Goal: Task Accomplishment & Management: Use online tool/utility

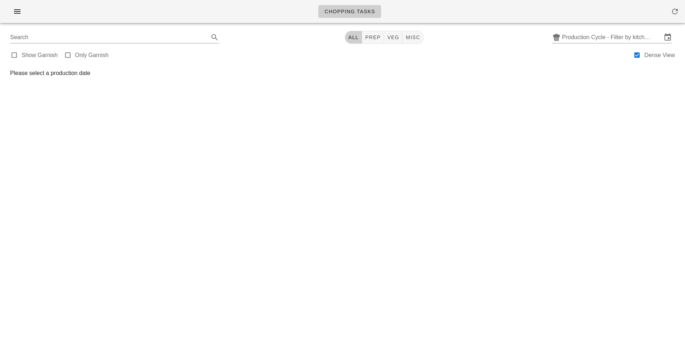
click at [17, 24] on div at bounding box center [342, 14] width 676 height 20
click at [14, 10] on icon "button" at bounding box center [17, 11] width 9 height 9
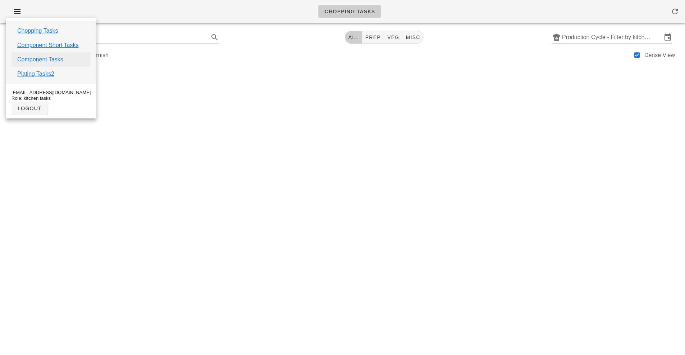
click at [51, 62] on link "Component Tasks" at bounding box center [40, 59] width 46 height 9
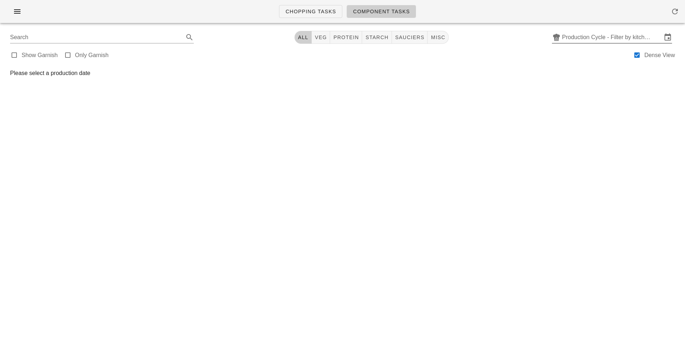
click at [592, 36] on input "Production Cycle - Filter by kitchen production schedules" at bounding box center [612, 38] width 100 height 12
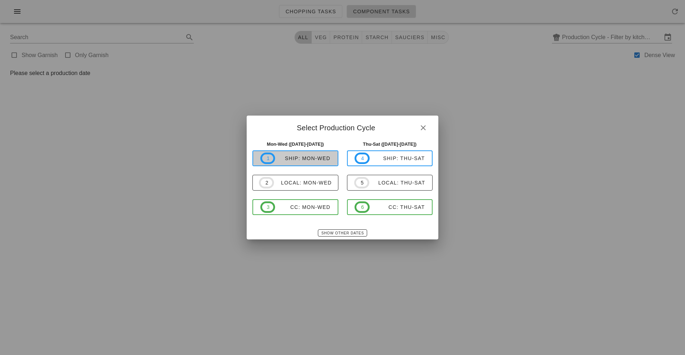
click at [306, 160] on div "ship: Mon-Wed" at bounding box center [302, 159] width 55 height 6
type input "ship: Mon-Wed ([DATE]-[DATE])"
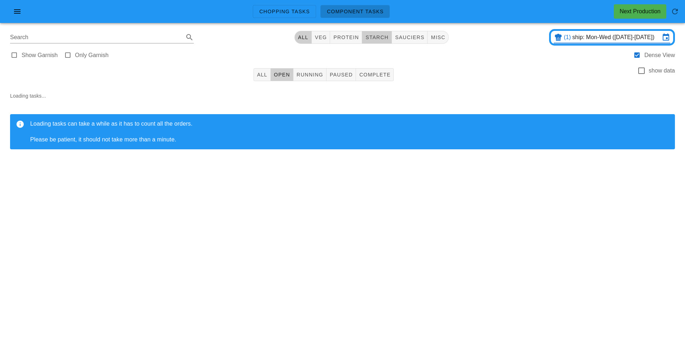
click at [375, 38] on span "starch" at bounding box center [376, 38] width 23 height 6
type input "team:starch"
click at [262, 79] on button "All" at bounding box center [261, 74] width 17 height 13
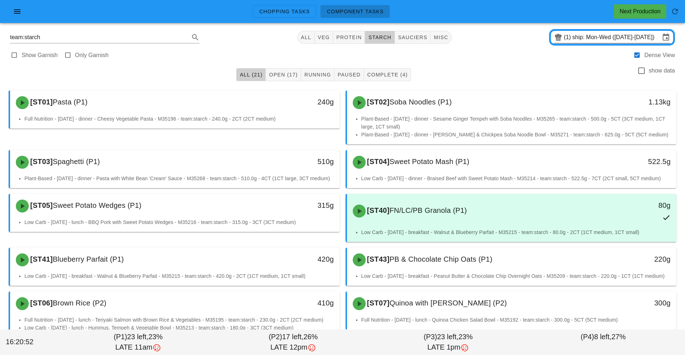
click at [575, 34] on input "ship: Mon-Wed ([DATE]-[DATE])" at bounding box center [616, 38] width 88 height 12
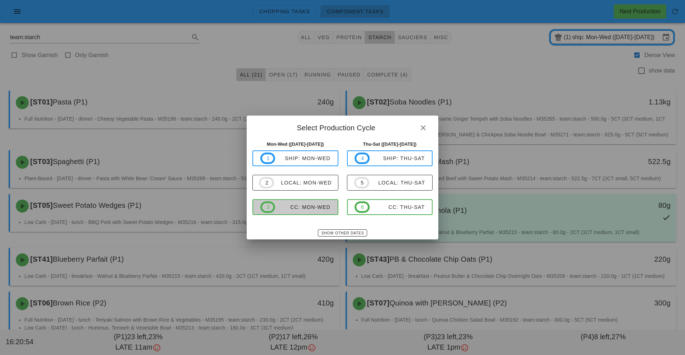
click at [311, 212] on span "3 CC: Mon-Wed" at bounding box center [295, 208] width 70 height 12
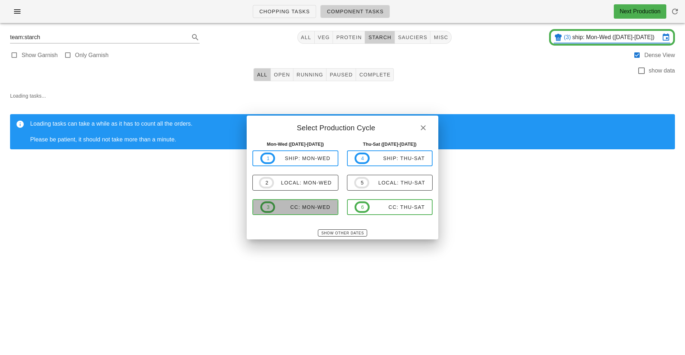
type input "CC: Mon-Wed ([DATE]-[DATE])"
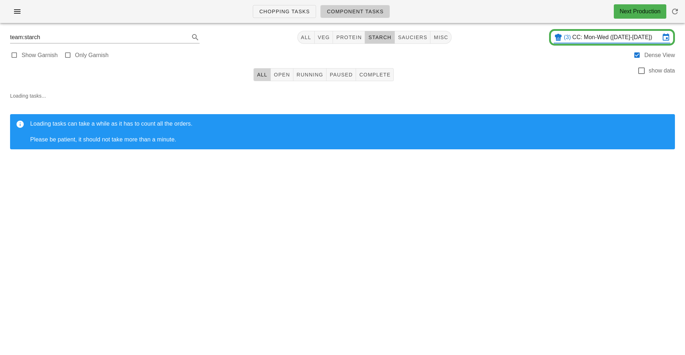
click at [262, 73] on span "All" at bounding box center [262, 75] width 11 height 6
click at [388, 35] on span "starch" at bounding box center [379, 38] width 23 height 6
click at [262, 80] on button "All" at bounding box center [261, 74] width 17 height 13
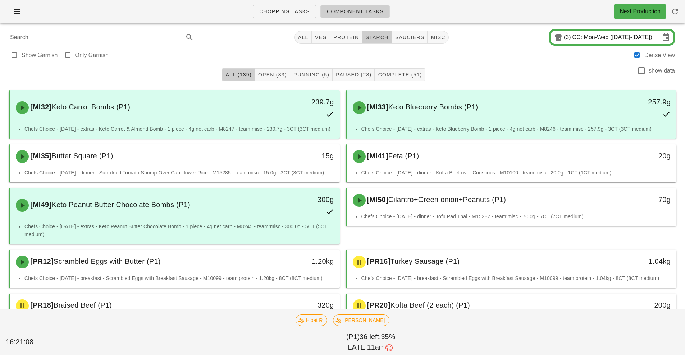
click at [378, 43] on button "starch" at bounding box center [376, 37] width 29 height 13
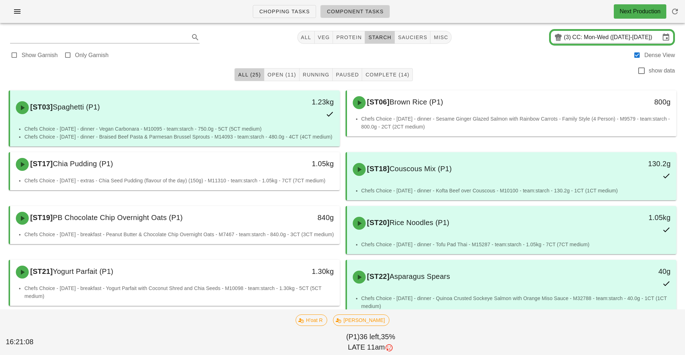
type input "team:starch"
click at [575, 35] on input "CC: Mon-Wed ([DATE]-[DATE])" at bounding box center [616, 38] width 88 height 12
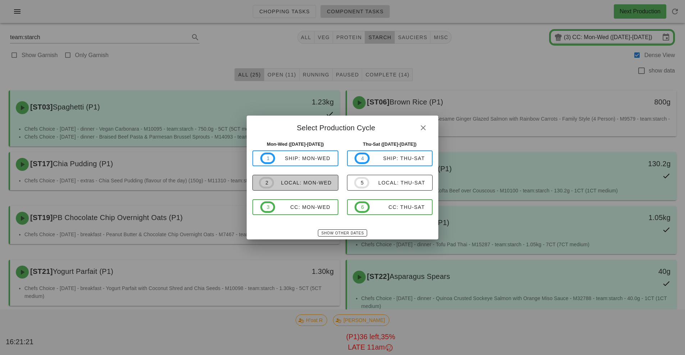
click at [318, 184] on div "local: Mon-Wed" at bounding box center [303, 183] width 58 height 6
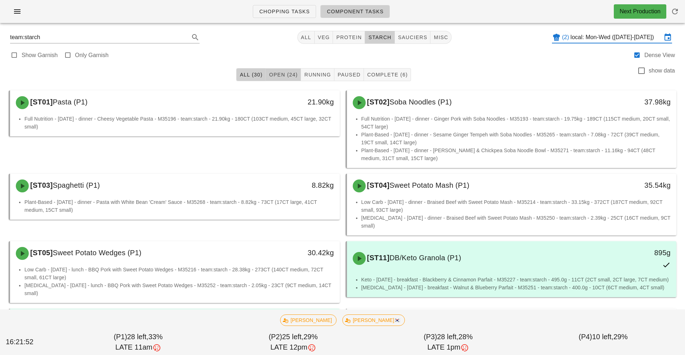
click at [288, 76] on span "Open (24)" at bounding box center [282, 75] width 29 height 6
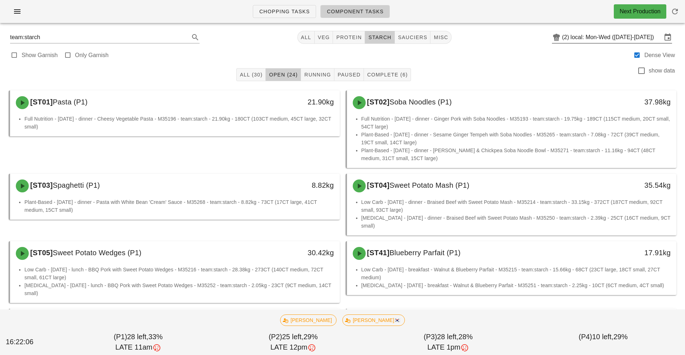
click at [617, 38] on input "local: Mon-Wed (Aug 25-Aug 27)" at bounding box center [615, 38] width 91 height 12
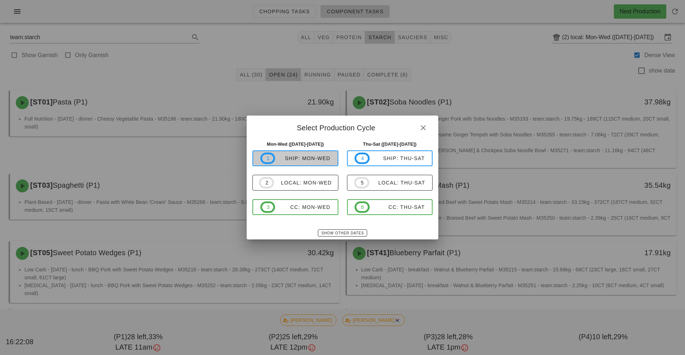
click at [307, 155] on span "1 ship: Mon-Wed" at bounding box center [295, 159] width 70 height 12
type input "ship: Mon-Wed ([DATE]-[DATE])"
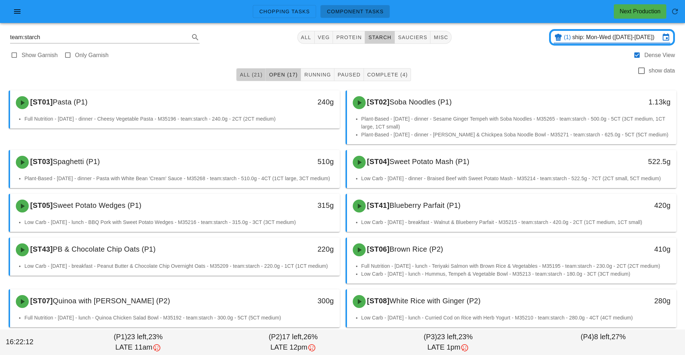
click at [257, 73] on span "All (21)" at bounding box center [250, 75] width 23 height 6
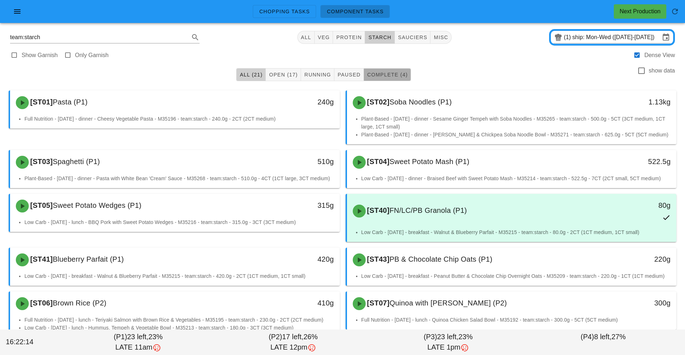
click at [390, 80] on button "Complete (4)" at bounding box center [387, 74] width 47 height 13
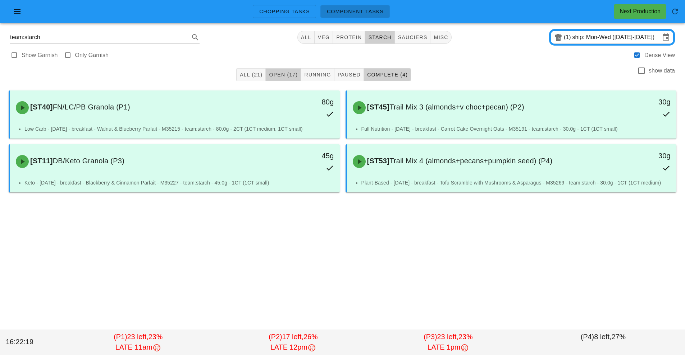
click at [293, 75] on span "Open (17)" at bounding box center [282, 75] width 29 height 6
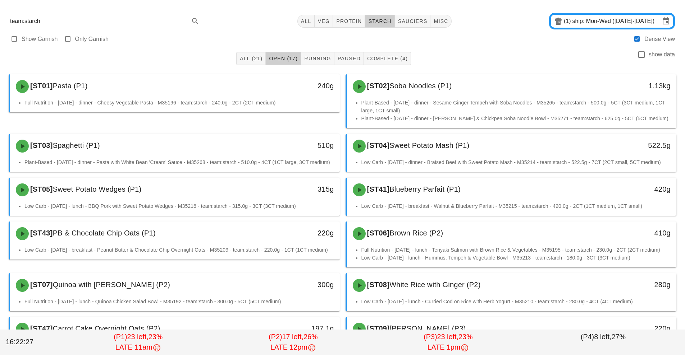
scroll to position [17, 0]
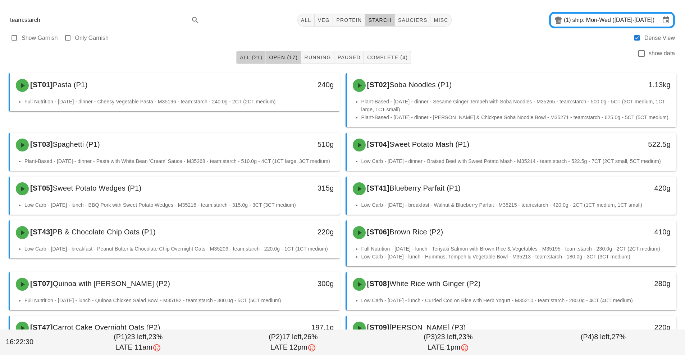
click at [249, 60] on span "All (21)" at bounding box center [250, 58] width 23 height 6
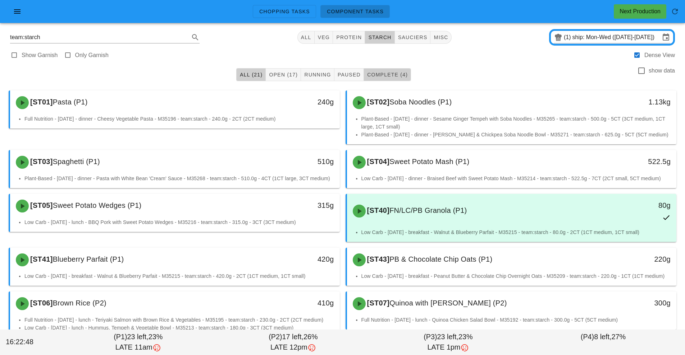
click at [396, 75] on span "Complete (4)" at bounding box center [387, 75] width 41 height 6
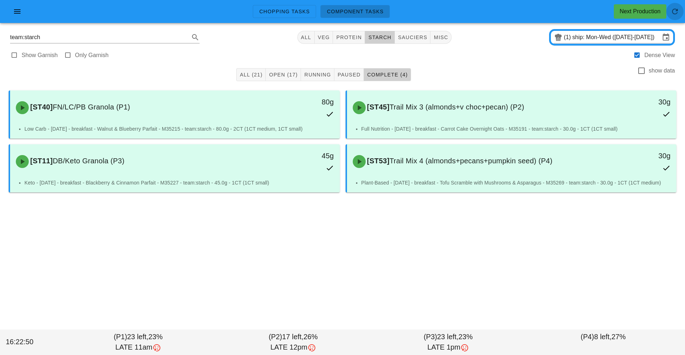
click at [676, 14] on icon "button" at bounding box center [674, 11] width 9 height 9
click at [178, 38] on input "team:starch" at bounding box center [94, 38] width 169 height 12
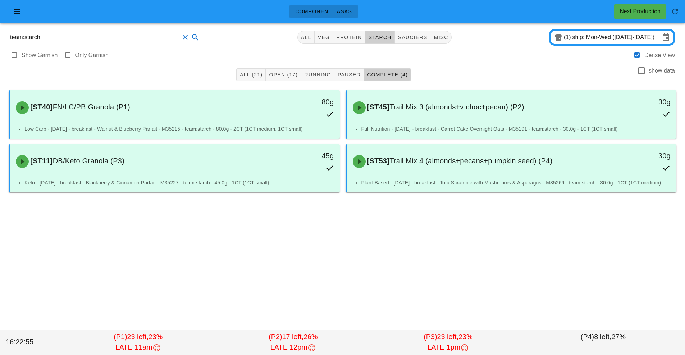
click at [178, 38] on input "team:starch" at bounding box center [94, 38] width 169 height 12
click at [182, 36] on button "Clear Search" at bounding box center [185, 37] width 9 height 9
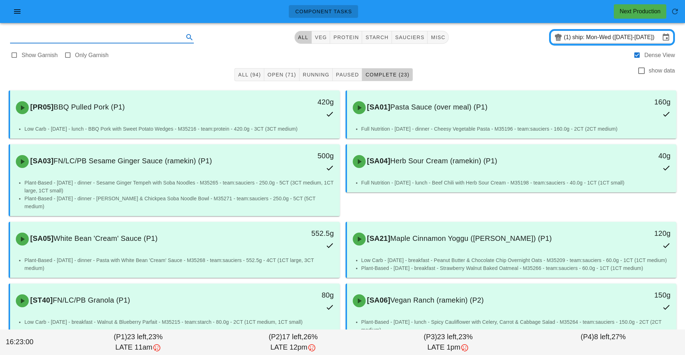
click at [91, 35] on input "text" at bounding box center [96, 38] width 172 height 12
click at [27, 37] on input "text" at bounding box center [96, 38] width 172 height 12
click at [73, 35] on input "text" at bounding box center [96, 38] width 172 height 12
click at [24, 41] on input "text" at bounding box center [96, 38] width 172 height 12
click at [14, 37] on input "text" at bounding box center [96, 38] width 172 height 12
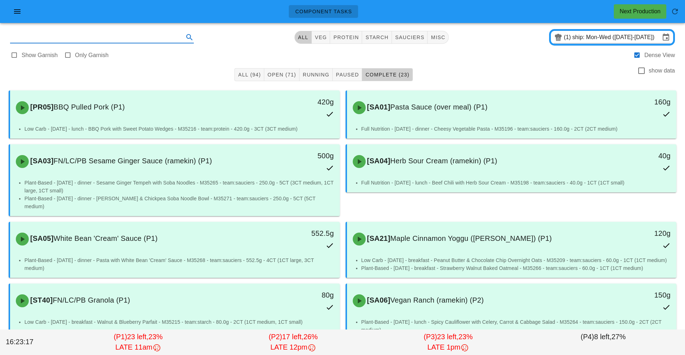
click at [13, 39] on input "text" at bounding box center [96, 38] width 172 height 12
click at [23, 38] on input "text" at bounding box center [96, 38] width 172 height 12
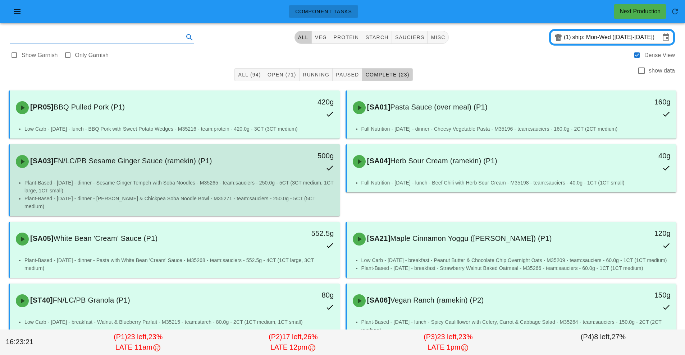
click at [68, 208] on div "Plant-Based - Monday - dinner - Sesame Ginger Tempeh with Soba Noodles - M35265…" at bounding box center [175, 197] width 330 height 37
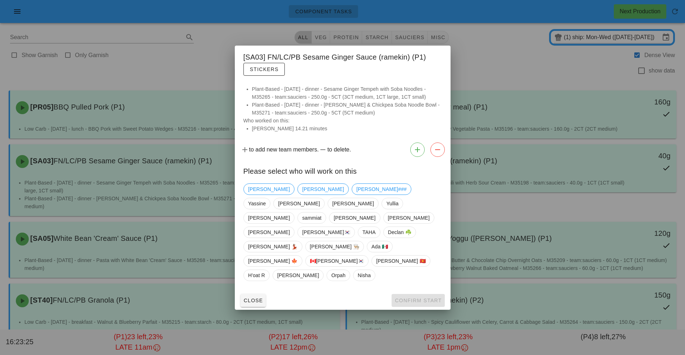
click at [492, 178] on div at bounding box center [342, 177] width 685 height 355
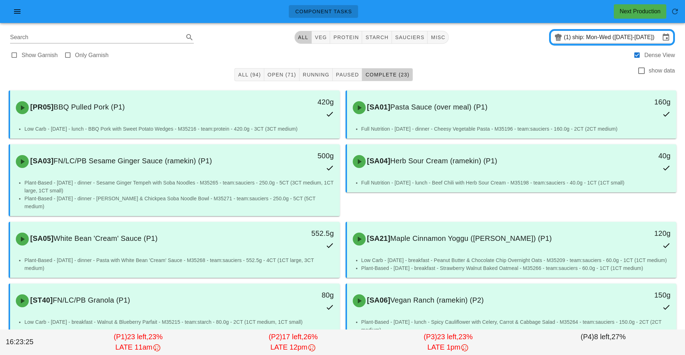
click at [537, 80] on div "All (94) Open (71) Running Paused Complete (23) show data" at bounding box center [342, 74] width 676 height 23
click at [674, 19] on button "button" at bounding box center [674, 11] width 17 height 17
click at [249, 75] on span "All (94)" at bounding box center [249, 75] width 23 height 6
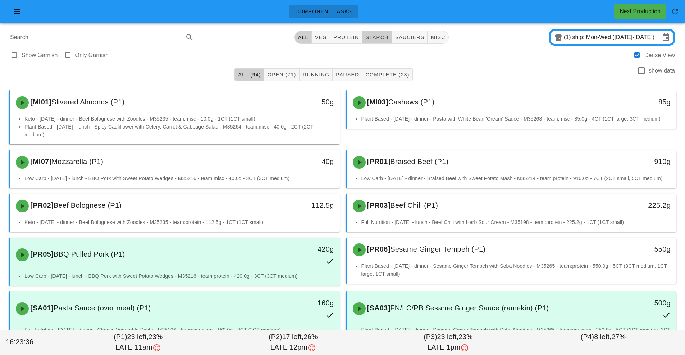
click at [379, 40] on span "starch" at bounding box center [376, 38] width 23 height 6
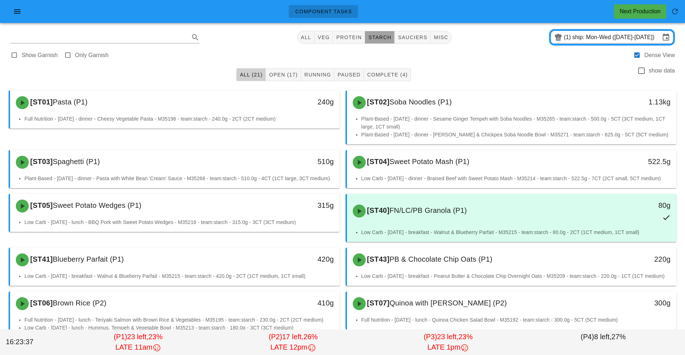
type input "team:starch"
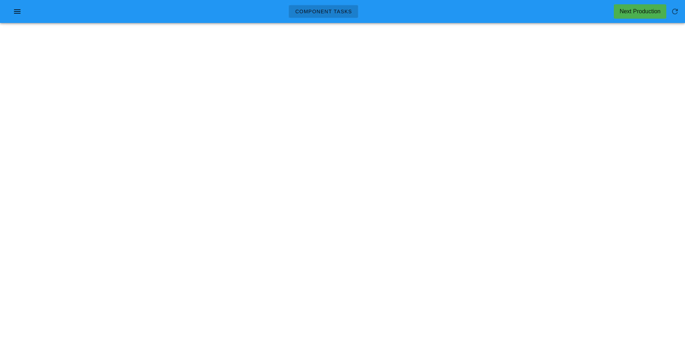
click at [180, 20] on div "Component Tasks Next Production" at bounding box center [342, 11] width 685 height 23
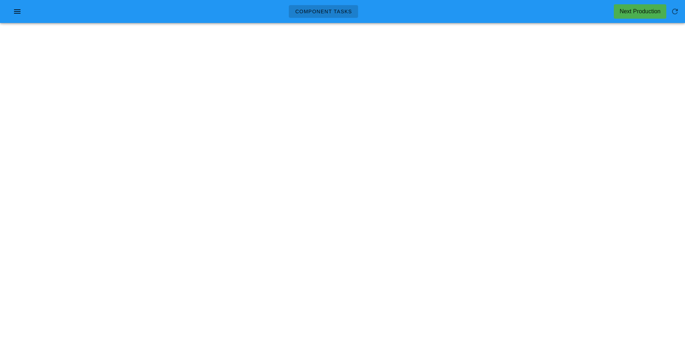
click at [404, 272] on div "Component Tasks Next Production team:starch All veg protein starch sauciers mis…" at bounding box center [342, 177] width 685 height 355
click at [465, 344] on div "Component Tasks Next Production team:starch All veg protein starch sauciers mis…" at bounding box center [342, 177] width 685 height 355
click at [361, 349] on div "Component Tasks Next Production team:starch All veg protein starch sauciers mis…" at bounding box center [342, 177] width 685 height 355
click at [463, 336] on div "Component Tasks Next Production team:starch All veg protein starch sauciers mis…" at bounding box center [342, 177] width 685 height 355
click at [462, 319] on div "Component Tasks Next Production team:starch All veg protein starch sauciers mis…" at bounding box center [342, 177] width 685 height 355
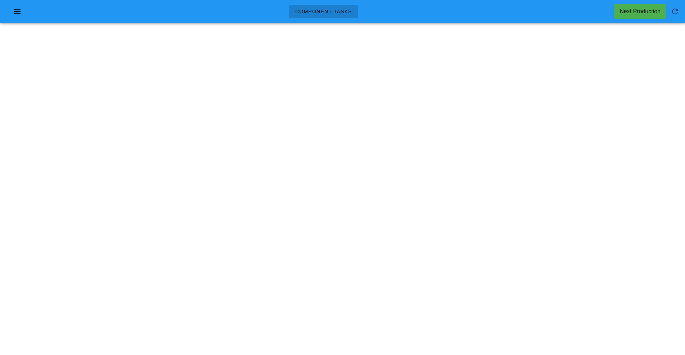
click at [301, 209] on div "Component Tasks Next Production team:starch All veg protein starch sauciers mis…" at bounding box center [342, 177] width 685 height 355
click at [438, 167] on div "Component Tasks Next Production team:starch All veg protein starch sauciers mis…" at bounding box center [342, 177] width 685 height 355
click at [679, 13] on span "button" at bounding box center [674, 11] width 17 height 9
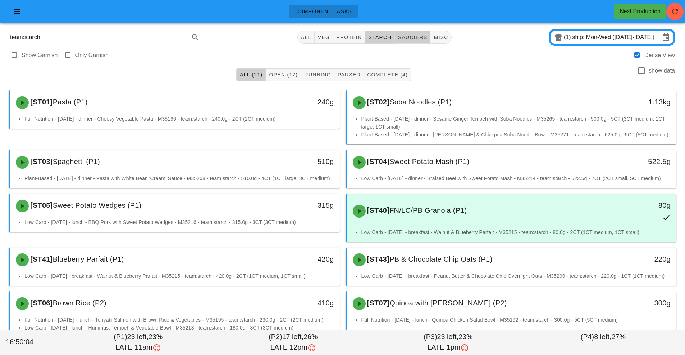
click at [421, 38] on span "sauciers" at bounding box center [412, 38] width 30 height 6
type input "team:sauciers"
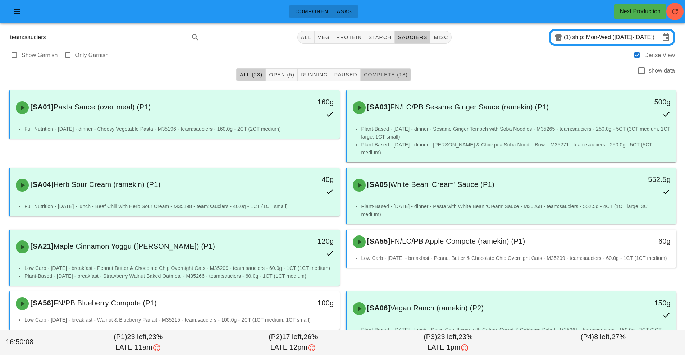
click at [392, 77] on span "Complete (18)" at bounding box center [385, 75] width 44 height 6
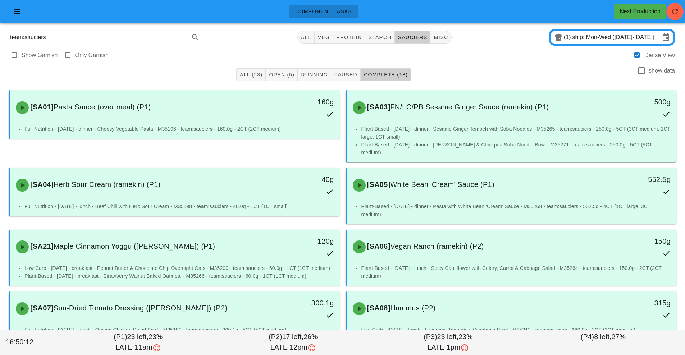
click at [599, 35] on input "ship: Mon-Wed ([DATE]-[DATE])" at bounding box center [616, 38] width 88 height 12
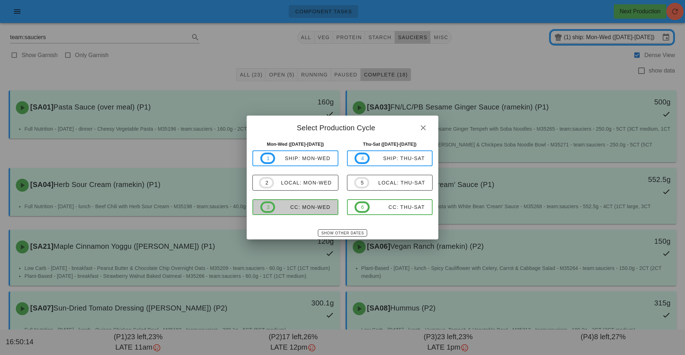
click at [322, 206] on div "CC: Mon-Wed" at bounding box center [302, 207] width 55 height 6
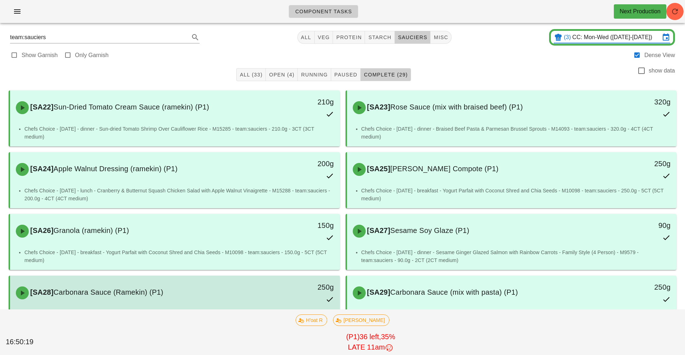
click at [273, 290] on div "250g" at bounding box center [297, 288] width 73 height 12
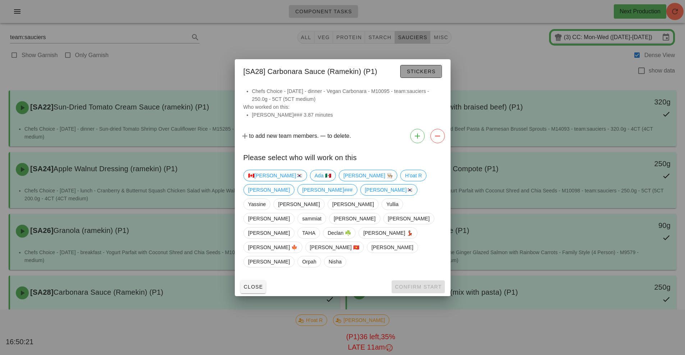
click at [427, 74] on span "Stickers" at bounding box center [420, 72] width 29 height 6
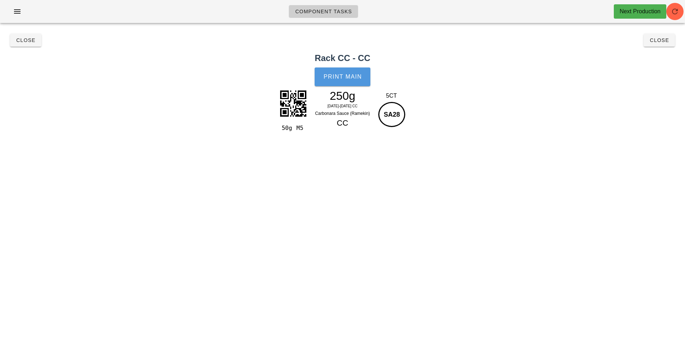
click at [356, 72] on button "Print Main" at bounding box center [341, 77] width 55 height 19
click at [35, 45] on button "Close" at bounding box center [25, 40] width 31 height 13
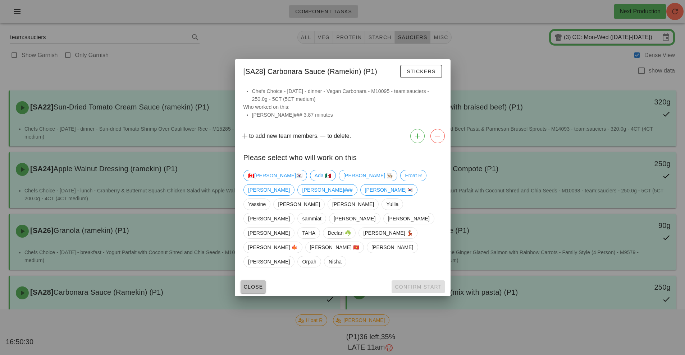
click at [247, 281] on button "Close" at bounding box center [253, 287] width 26 height 13
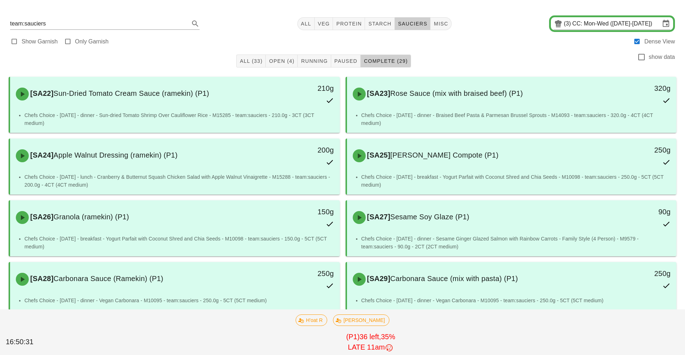
scroll to position [35, 0]
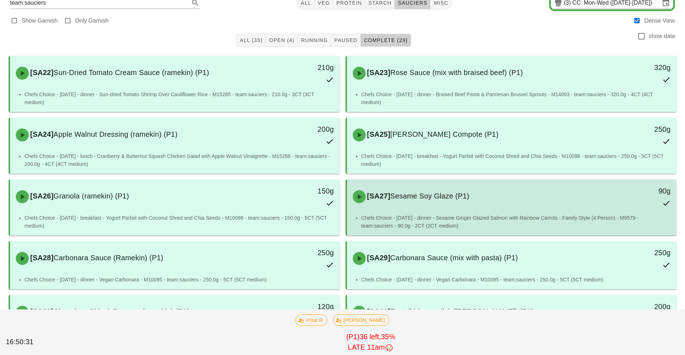
click at [429, 219] on li "Chefs Choice - [DATE] - dinner - Sesame Ginger Glazed Salmon with Rainbow Carro…" at bounding box center [515, 222] width 309 height 16
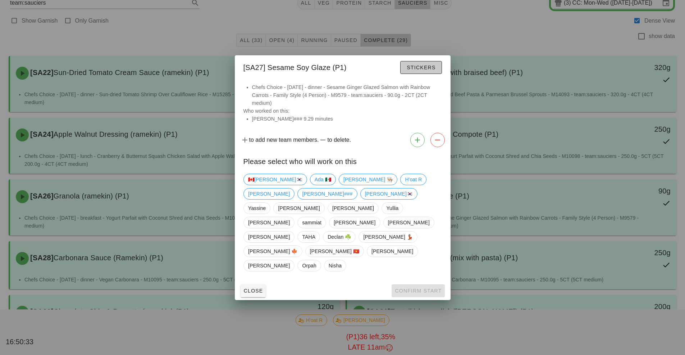
click at [421, 70] on span "Stickers" at bounding box center [420, 68] width 29 height 6
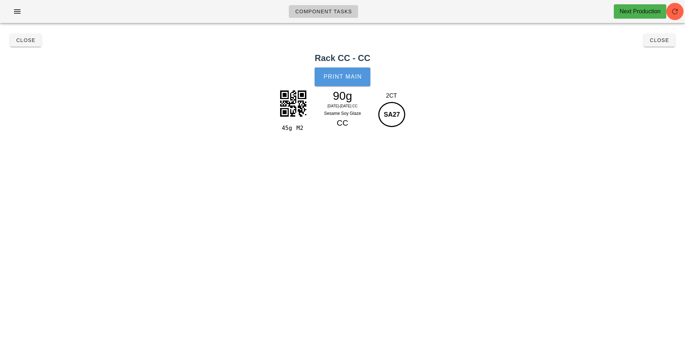
click at [341, 81] on button "Print Main" at bounding box center [341, 77] width 55 height 19
click at [31, 39] on span "Close" at bounding box center [26, 40] width 20 height 6
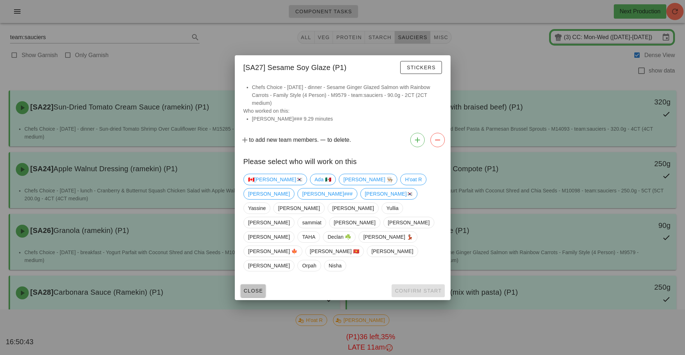
click at [246, 285] on button "Close" at bounding box center [253, 291] width 26 height 13
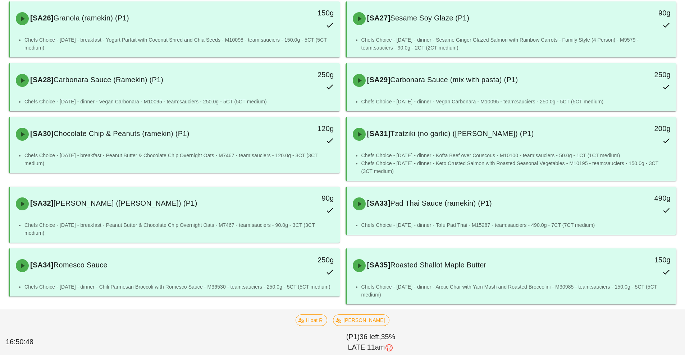
scroll to position [224, 0]
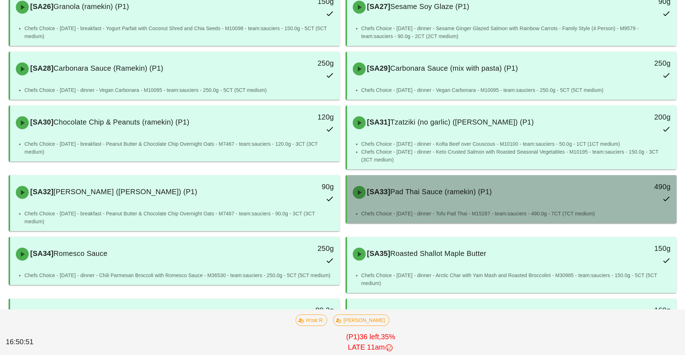
click at [434, 205] on div "[SA33] Pad Thai Sauce (ramekin) (P1) 490g" at bounding box center [511, 193] width 327 height 32
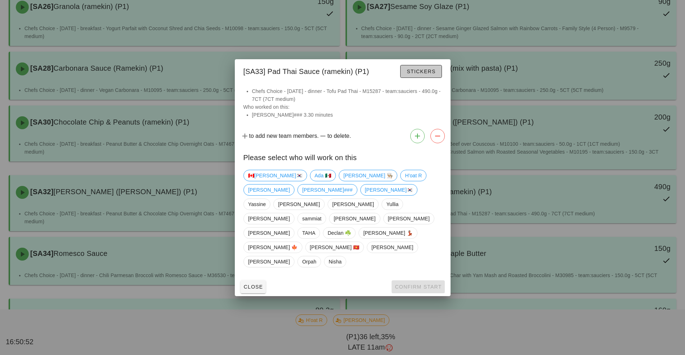
click at [423, 74] on span "Stickers" at bounding box center [420, 72] width 29 height 6
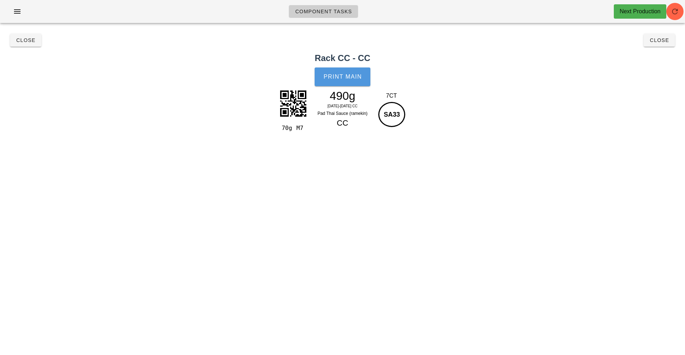
click at [351, 81] on button "Print Main" at bounding box center [341, 77] width 55 height 19
click at [26, 35] on button "Close" at bounding box center [25, 40] width 31 height 13
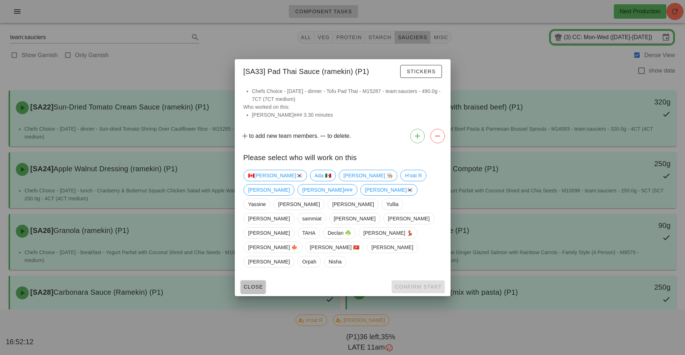
click at [244, 284] on span "Close" at bounding box center [253, 287] width 20 height 6
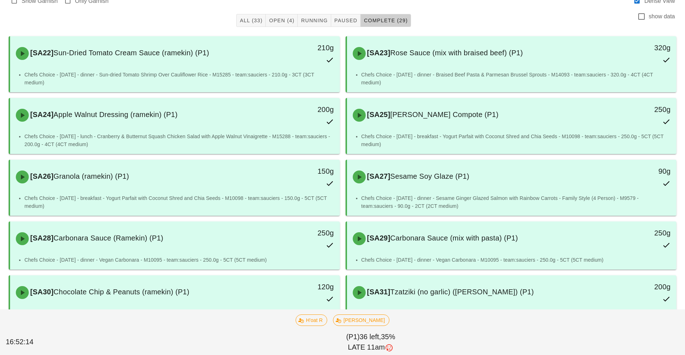
scroll to position [56, 0]
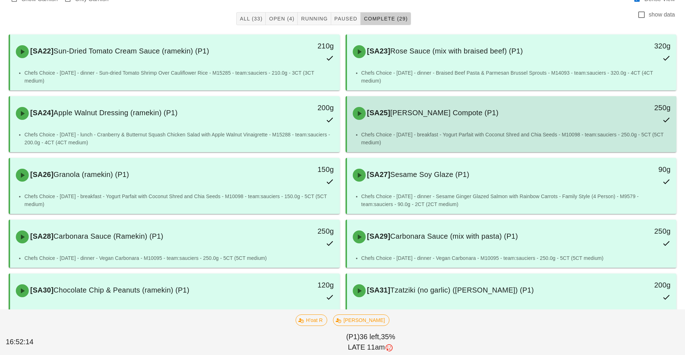
click at [433, 115] on span "[PERSON_NAME] Compote (P1)" at bounding box center [444, 113] width 108 height 8
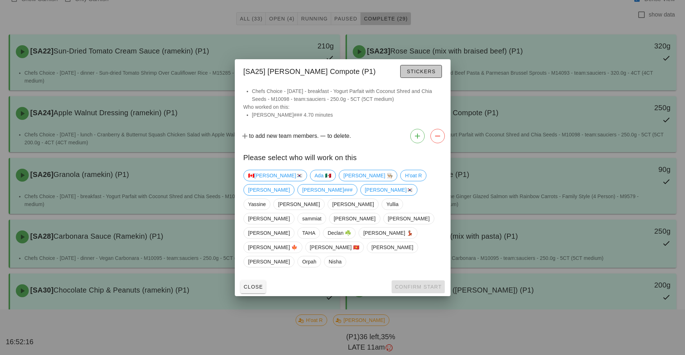
click at [423, 78] on button "Stickers" at bounding box center [420, 71] width 41 height 13
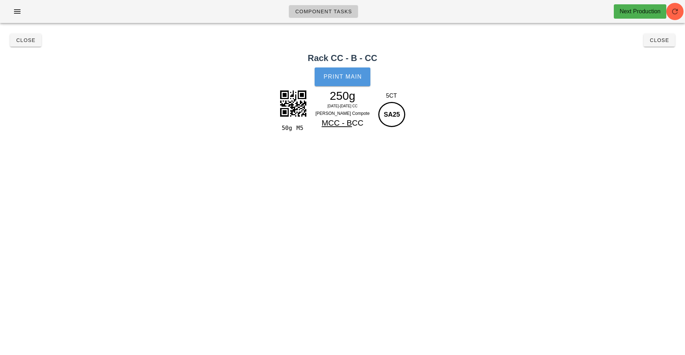
click at [345, 78] on span "Print Main" at bounding box center [342, 77] width 39 height 6
click at [21, 35] on button "Close" at bounding box center [25, 40] width 31 height 13
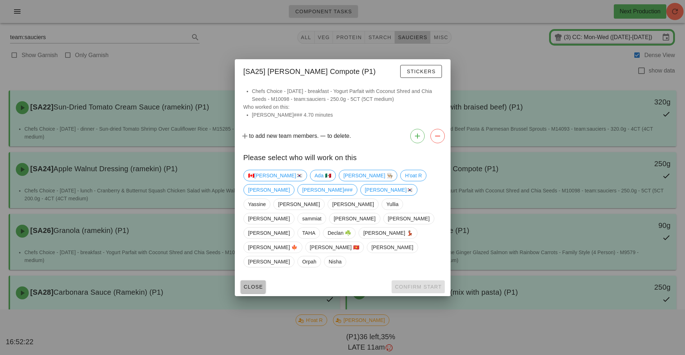
click at [265, 281] on button "Close" at bounding box center [253, 287] width 26 height 13
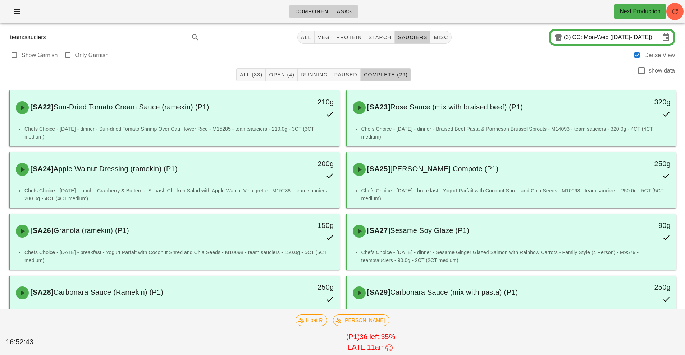
click at [613, 43] on input "CC: Mon-Wed ([DATE]-[DATE])" at bounding box center [616, 38] width 88 height 12
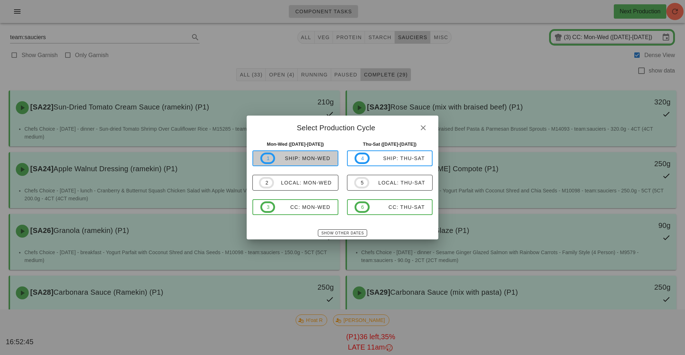
click at [306, 160] on div "ship: Mon-Wed" at bounding box center [302, 159] width 55 height 6
type input "ship: Mon-Wed ([DATE]-[DATE])"
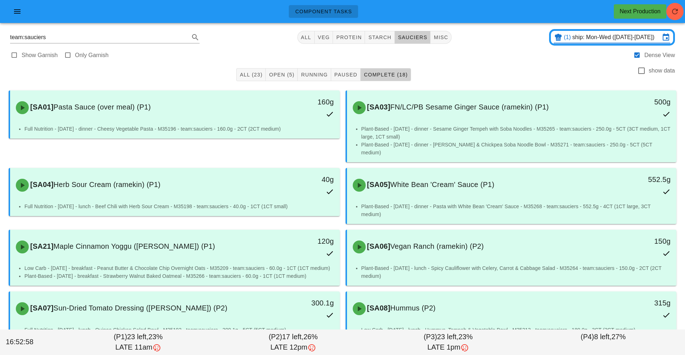
click at [595, 38] on input "ship: Mon-Wed ([DATE]-[DATE])" at bounding box center [616, 38] width 88 height 12
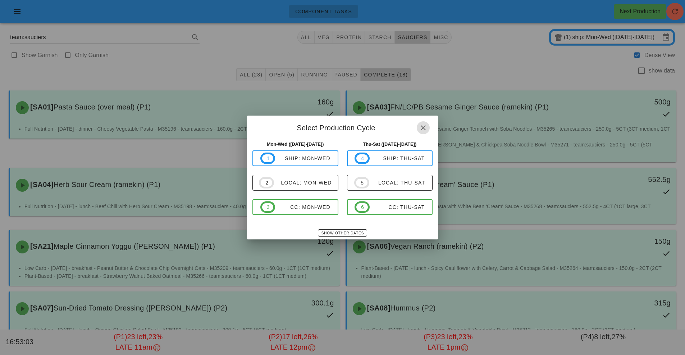
click at [424, 127] on icon "button" at bounding box center [423, 128] width 9 height 9
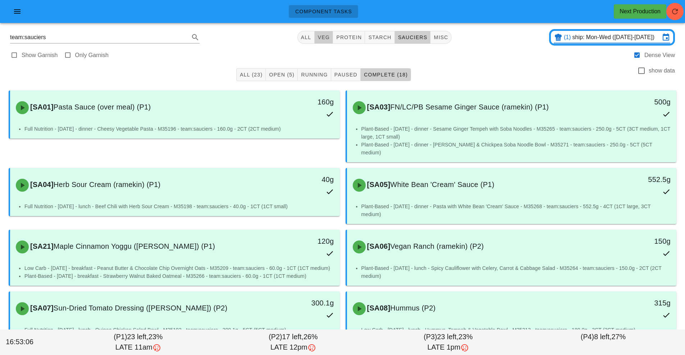
click at [323, 38] on span "veg" at bounding box center [323, 38] width 13 height 6
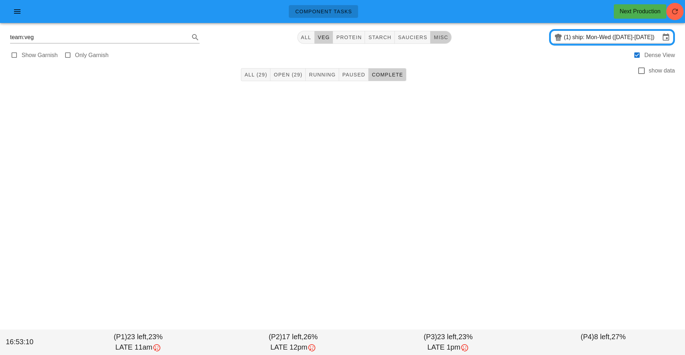
click at [448, 40] on span "misc" at bounding box center [440, 38] width 15 height 6
type input "team:misc"
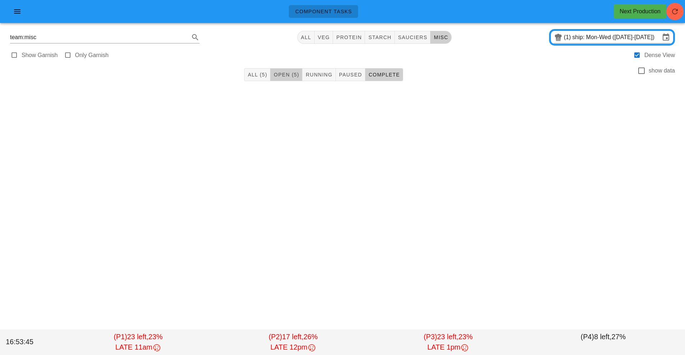
click at [287, 75] on span "Open (5)" at bounding box center [286, 75] width 26 height 6
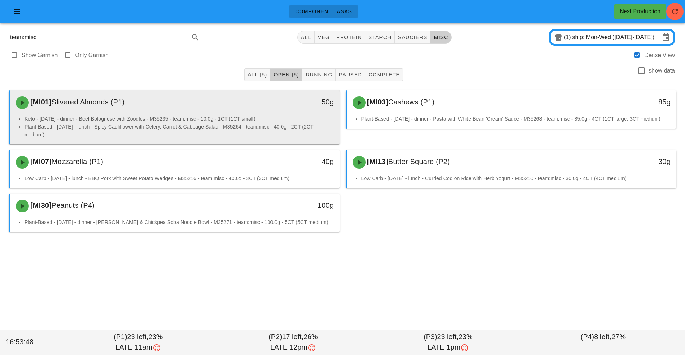
click at [253, 114] on div "[MI01] [PERSON_NAME] (P1) 50g" at bounding box center [175, 103] width 330 height 24
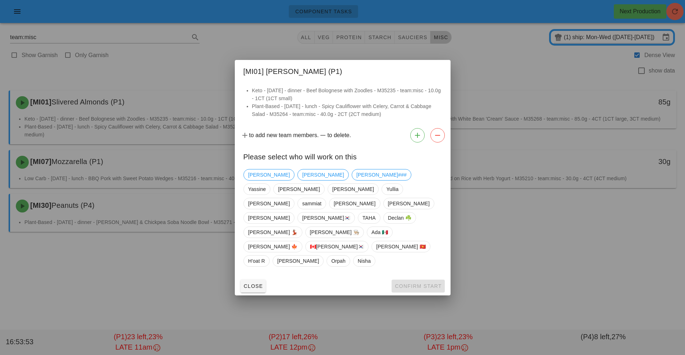
click at [568, 254] on div at bounding box center [342, 177] width 685 height 355
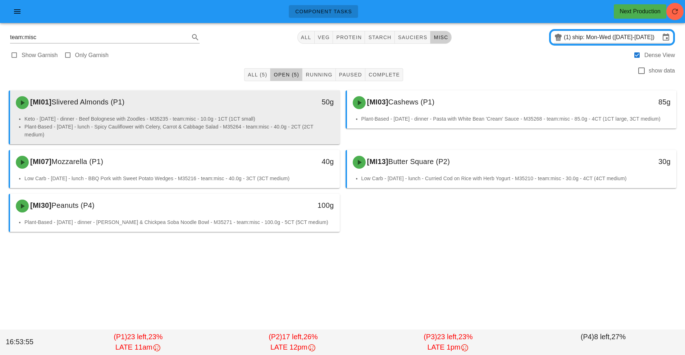
click at [282, 116] on li "Keto - [DATE] - dinner - Beef Bolognese with Zoodles - M35235 - team:misc - 10.…" at bounding box center [178, 119] width 309 height 8
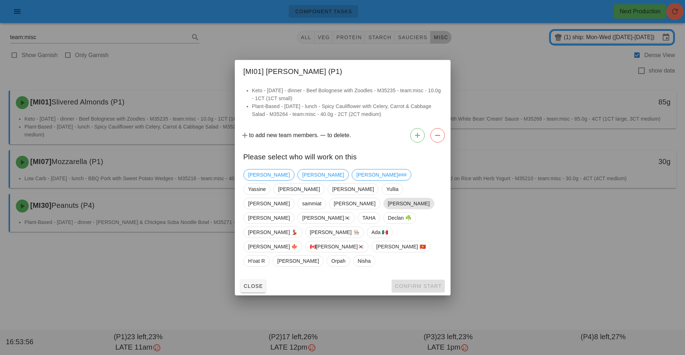
click at [387, 207] on span "[PERSON_NAME]" at bounding box center [408, 203] width 42 height 11
click at [419, 284] on span "Confirm Start" at bounding box center [417, 287] width 47 height 6
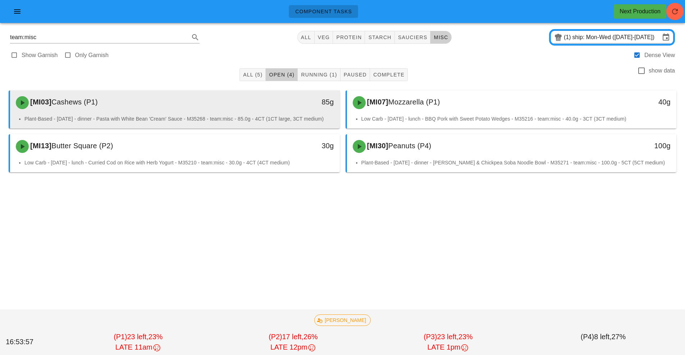
click at [248, 118] on li "Plant-Based - [DATE] - dinner - Pasta with White Bean 'Cream' Sauce - M35268 - …" at bounding box center [178, 119] width 309 height 8
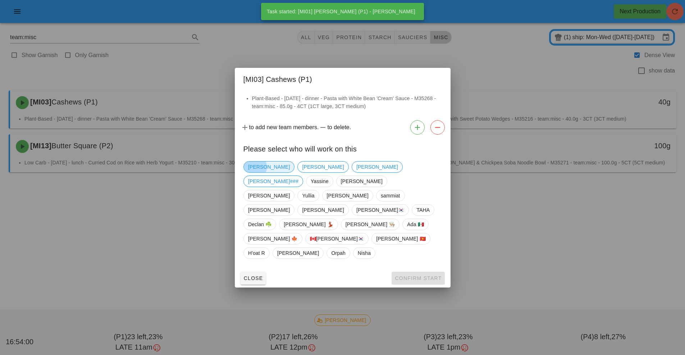
click at [256, 173] on span "[PERSON_NAME]" at bounding box center [269, 167] width 42 height 11
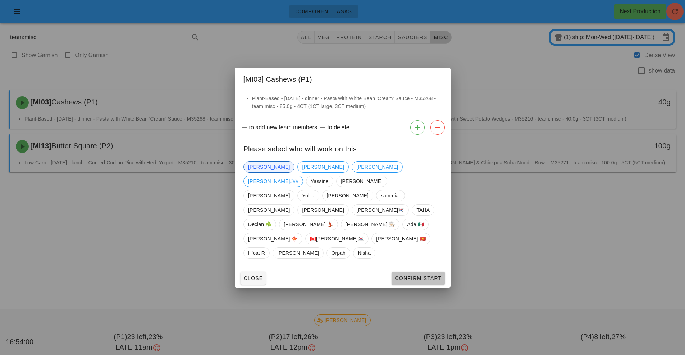
click at [403, 276] on span "Confirm Start" at bounding box center [417, 279] width 47 height 6
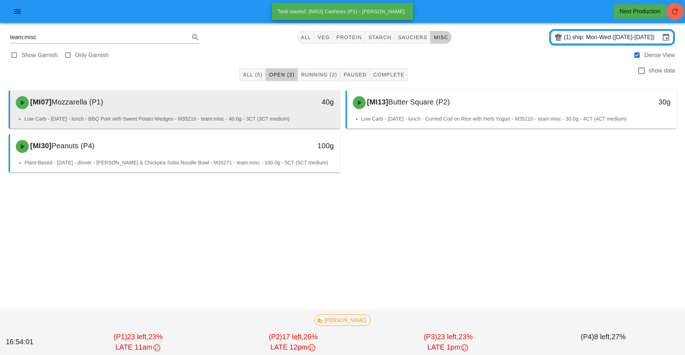
click at [243, 119] on li "Low Carb - [DATE] - lunch - BBQ Pork with Sweet Potato Wedges - M35216 - team:m…" at bounding box center [178, 119] width 309 height 8
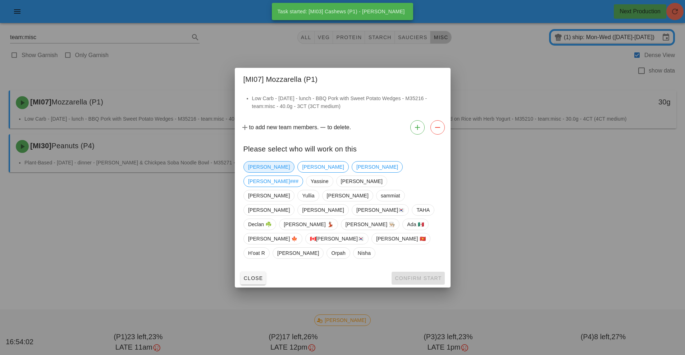
click at [260, 173] on span "[PERSON_NAME]" at bounding box center [269, 167] width 42 height 11
click at [414, 276] on span "Confirm Start" at bounding box center [417, 279] width 47 height 6
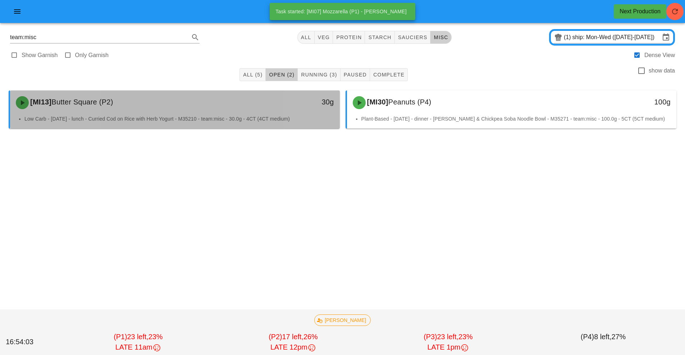
click at [251, 115] on li "Low Carb - [DATE] - lunch - Curried Cod on Rice with Herb Yogurt - M35210 - tea…" at bounding box center [178, 119] width 309 height 8
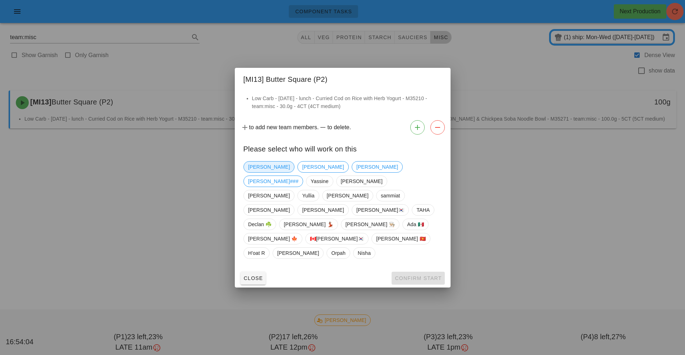
click at [257, 173] on span "[PERSON_NAME]" at bounding box center [269, 167] width 42 height 11
click at [420, 276] on span "Confirm Start" at bounding box center [417, 279] width 47 height 6
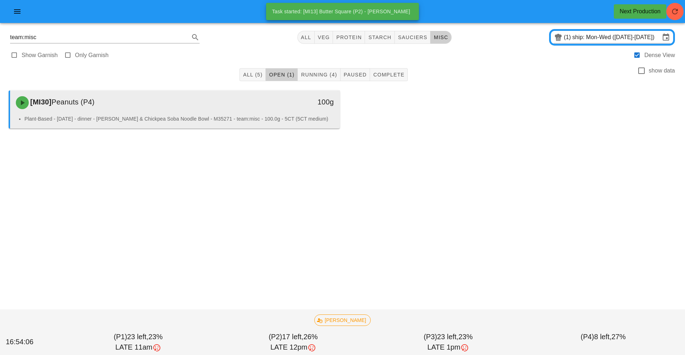
click at [243, 116] on li "Plant-Based - [DATE] - dinner - [PERSON_NAME] & Chickpea Soba Noodle Bowl - M35…" at bounding box center [178, 119] width 309 height 8
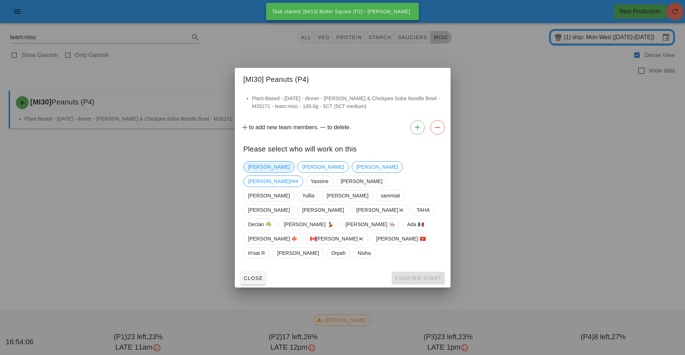
click at [258, 173] on span "[PERSON_NAME]" at bounding box center [269, 167] width 42 height 11
click at [429, 276] on span "Confirm Start" at bounding box center [417, 279] width 47 height 6
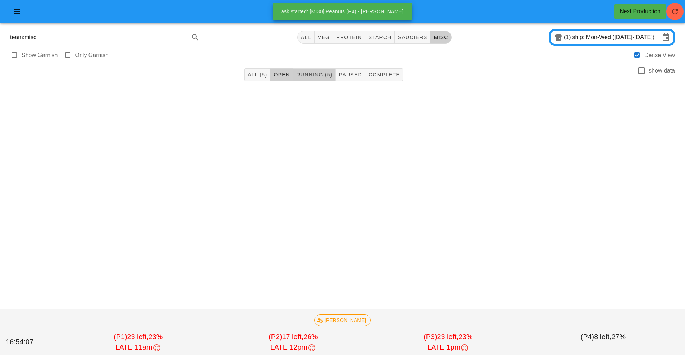
click at [322, 73] on span "Running (5)" at bounding box center [314, 75] width 36 height 6
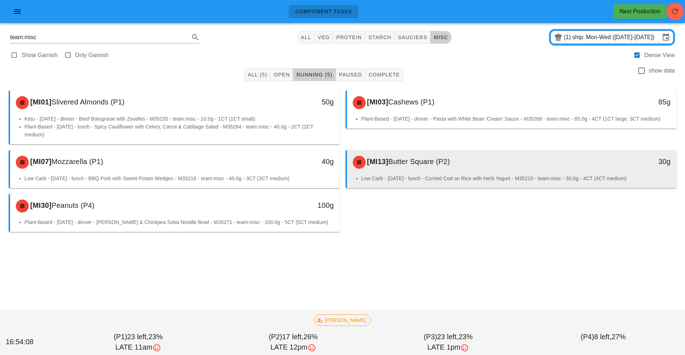
click at [425, 175] on li "Low Carb - [DATE] - lunch - Curried Cod on Rice with Herb Yogurt - M35210 - tea…" at bounding box center [515, 179] width 309 height 8
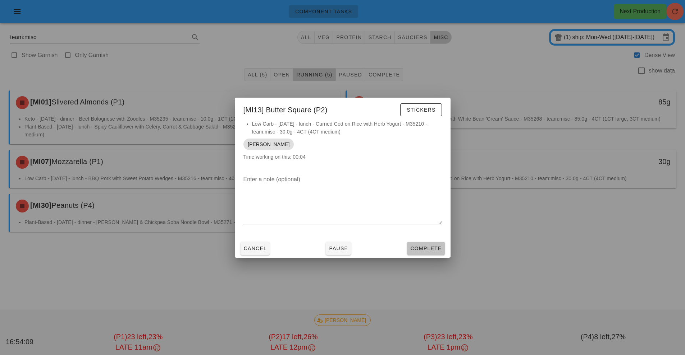
click at [429, 248] on span "Complete" at bounding box center [426, 249] width 32 height 6
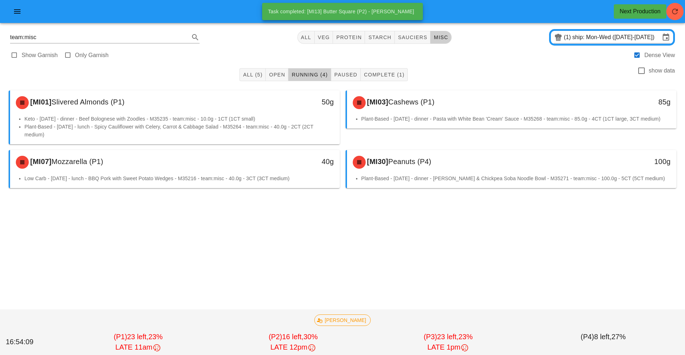
click at [284, 215] on div "All (5) Open Running (4) Paused Complete (1) show data [MI01] Slivered Almonds …" at bounding box center [342, 150] width 676 height 174
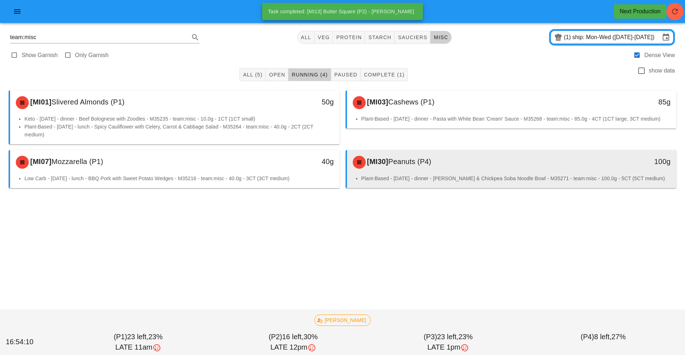
click at [423, 172] on div "[MI30] Peanuts (P4)" at bounding box center [470, 163] width 245 height 22
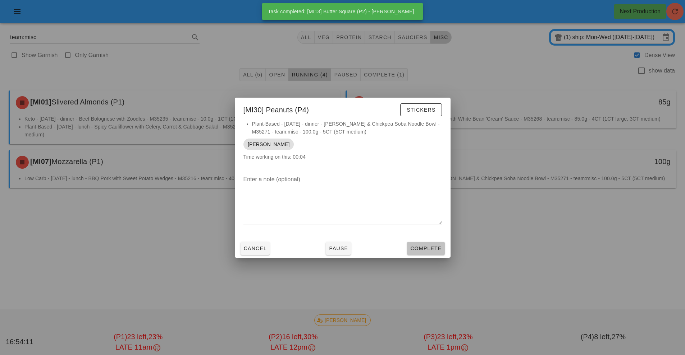
click at [432, 248] on span "Complete" at bounding box center [426, 249] width 32 height 6
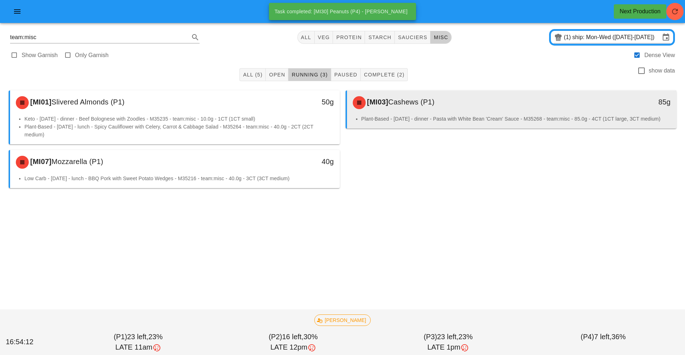
click at [430, 112] on div "[MI03] Cashews (P1)" at bounding box center [470, 103] width 245 height 22
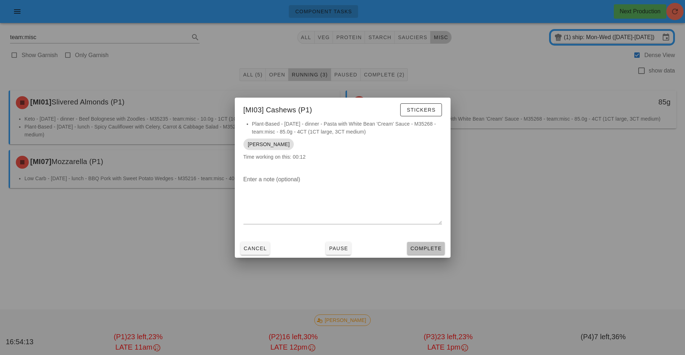
click at [433, 246] on span "Complete" at bounding box center [426, 249] width 32 height 6
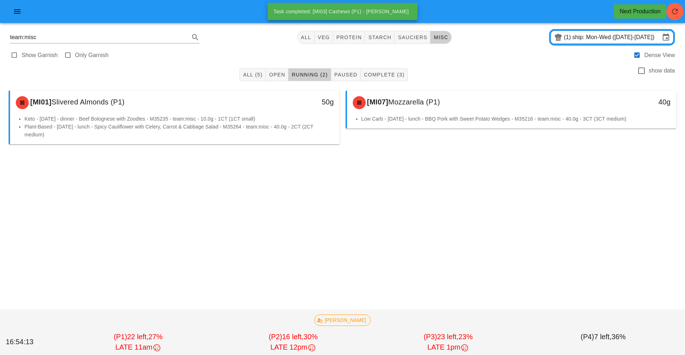
click at [230, 157] on div at bounding box center [342, 158] width 673 height 22
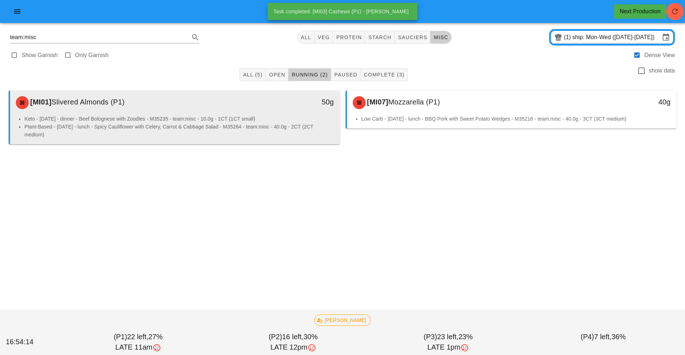
click at [282, 125] on li "Plant-Based - [DATE] - lunch - Spicy Cauliflower with Celery, Carrot & Cabbage …" at bounding box center [178, 131] width 309 height 16
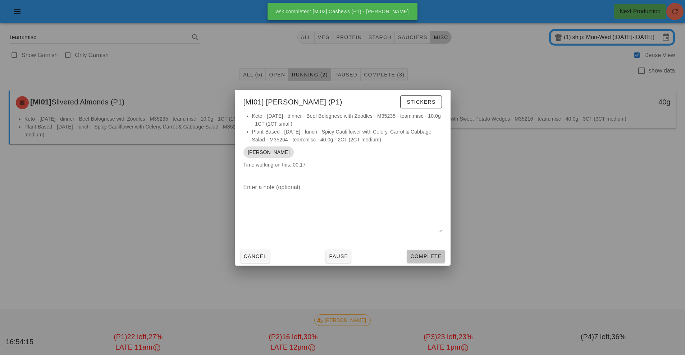
click at [428, 250] on button "Complete" at bounding box center [425, 256] width 37 height 13
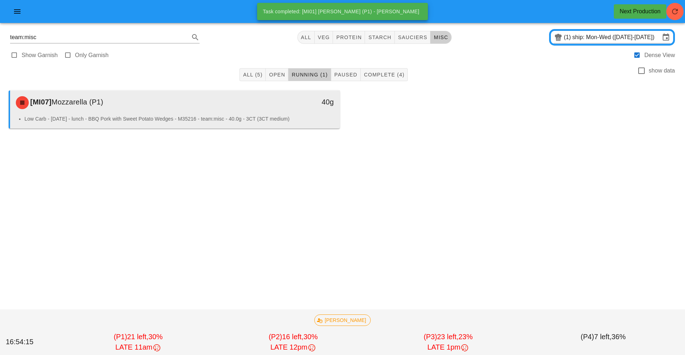
click at [269, 111] on div "40g" at bounding box center [297, 103] width 82 height 22
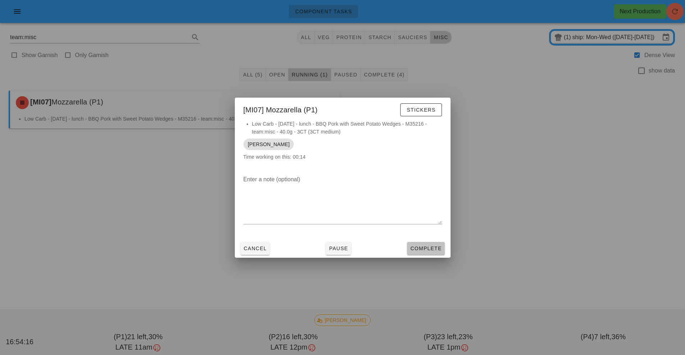
click at [432, 248] on span "Complete" at bounding box center [426, 249] width 32 height 6
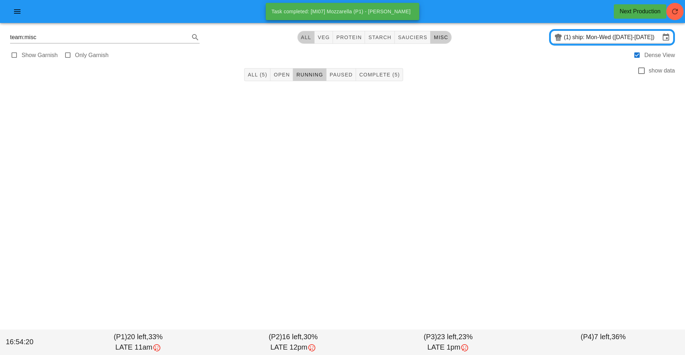
click at [307, 43] on button "All" at bounding box center [305, 37] width 17 height 13
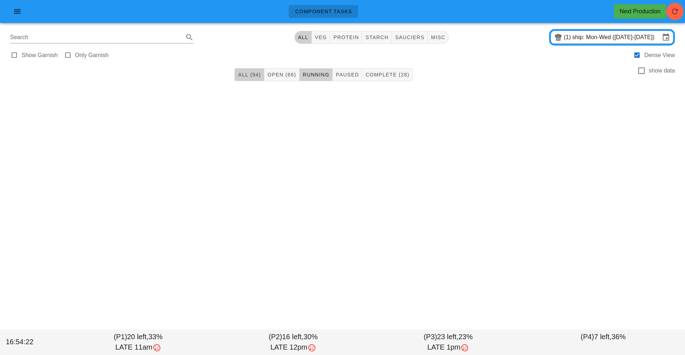
click at [250, 73] on span "All (94)" at bounding box center [249, 75] width 23 height 6
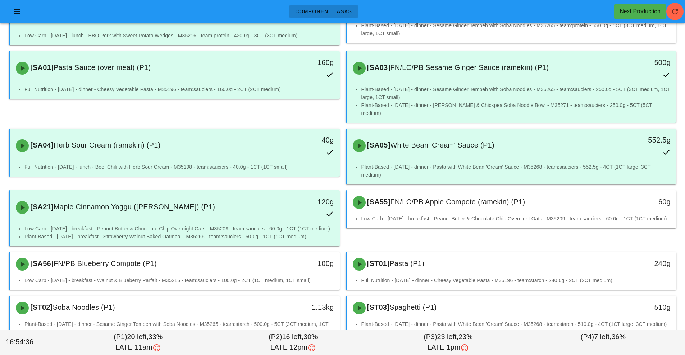
scroll to position [256, 0]
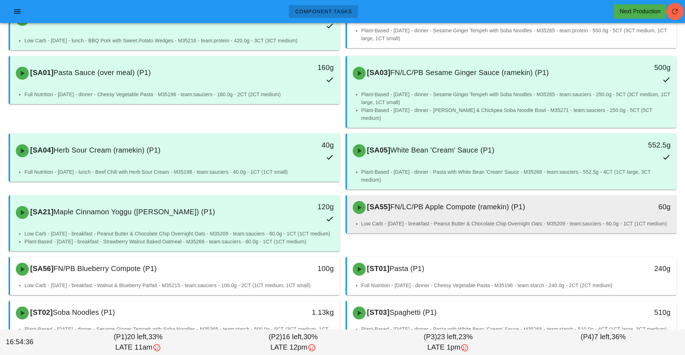
click at [443, 208] on span "FN/LC/PB Apple Compote (ramekin) (P1)" at bounding box center [457, 207] width 135 height 8
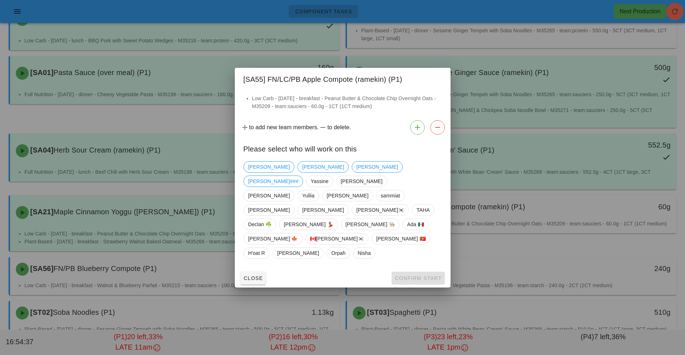
scroll to position [248, 0]
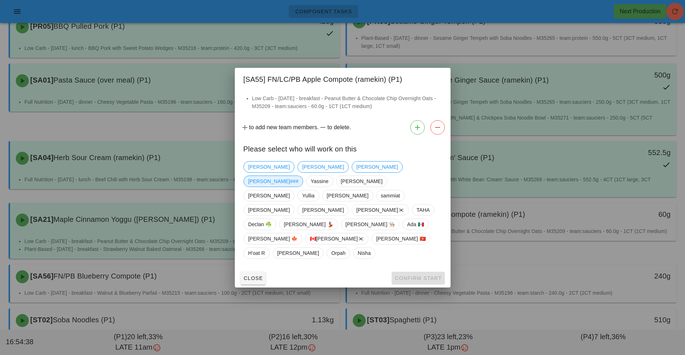
click at [298, 187] on span "[PERSON_NAME]###" at bounding box center [273, 181] width 50 height 11
click at [415, 276] on span "Confirm Start" at bounding box center [417, 279] width 47 height 6
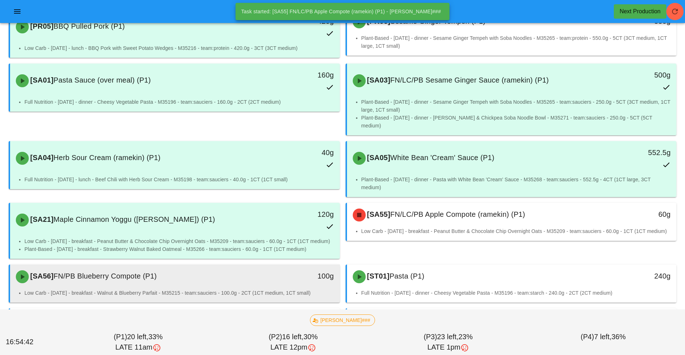
click at [261, 271] on div "100g" at bounding box center [297, 277] width 73 height 12
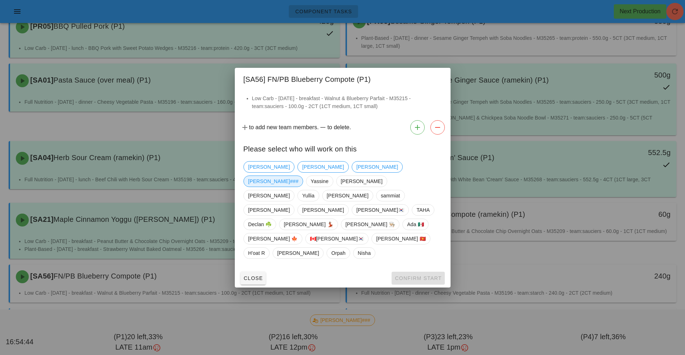
click at [298, 187] on span "[PERSON_NAME]###" at bounding box center [273, 181] width 50 height 11
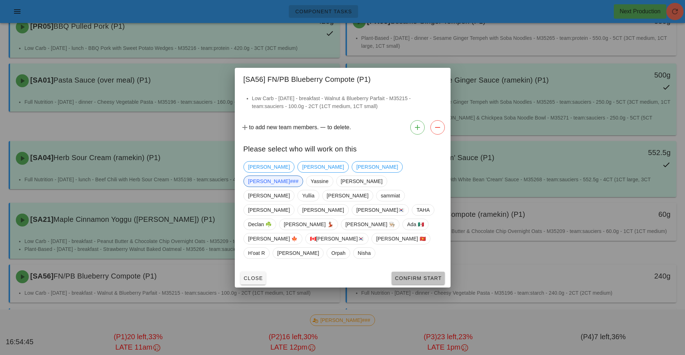
click at [417, 272] on button "Confirm Start" at bounding box center [417, 278] width 53 height 13
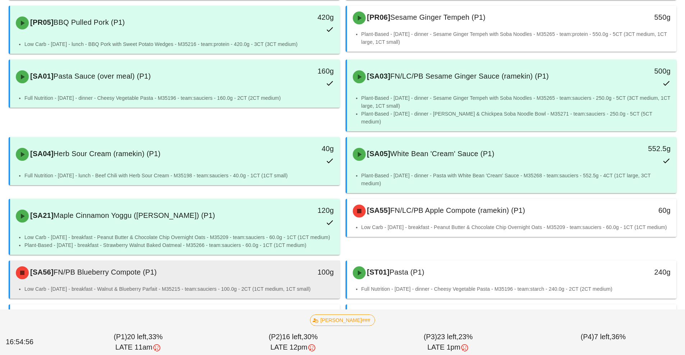
scroll to position [272, 0]
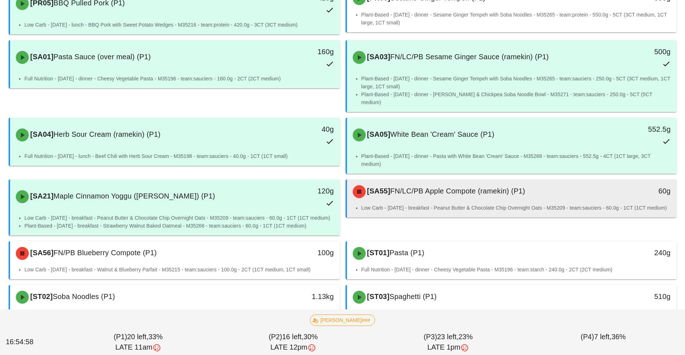
click at [423, 195] on div "[SA55] FN/LC/PB Apple Compote (ramekin) (P1) 60g" at bounding box center [512, 192] width 330 height 24
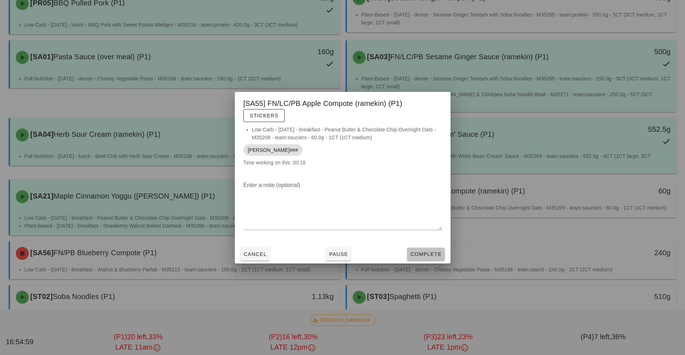
click at [425, 254] on span "Complete" at bounding box center [426, 255] width 32 height 6
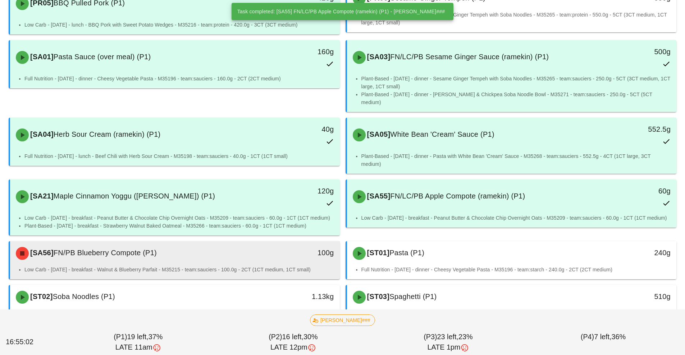
click at [270, 257] on div "[SA56] FN/PB Blueberry Compote (P1) 100g" at bounding box center [175, 254] width 330 height 24
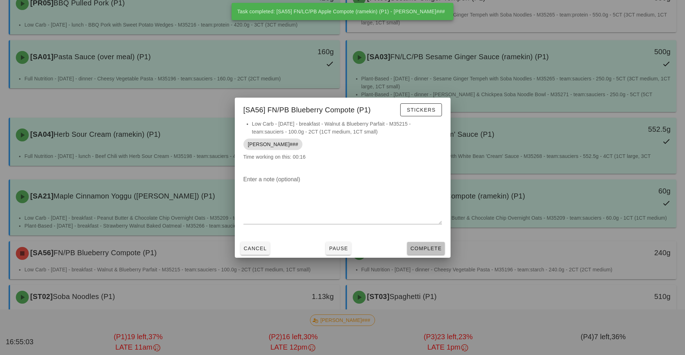
click at [424, 242] on button "Complete" at bounding box center [425, 248] width 37 height 13
